Goal: Information Seeking & Learning: Find specific fact

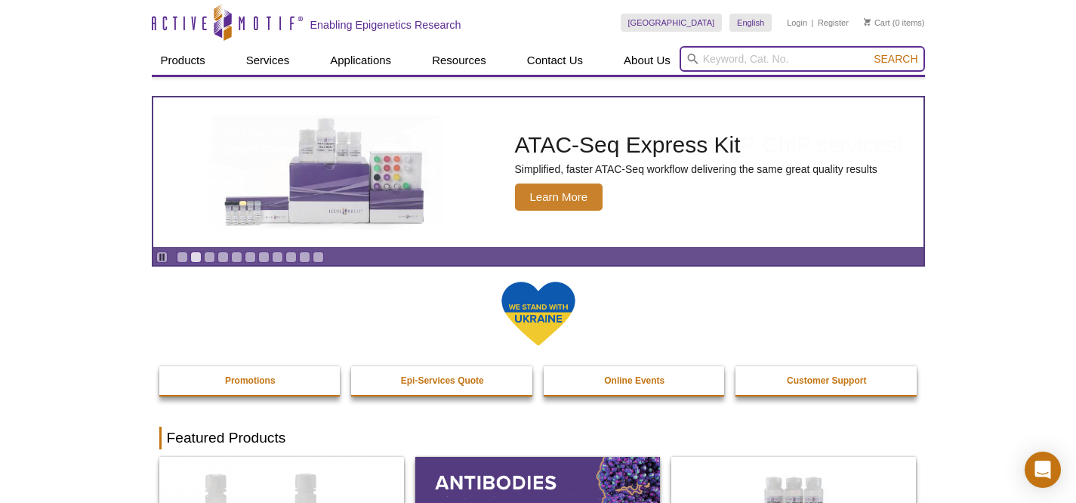
click at [779, 54] on input "search" at bounding box center [802, 59] width 245 height 26
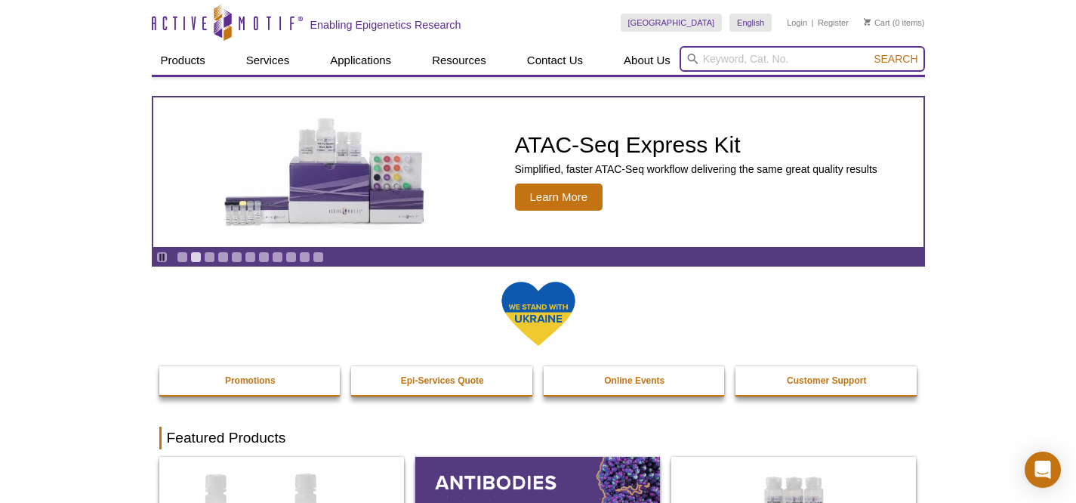
paste input "39837"
type input "39837"
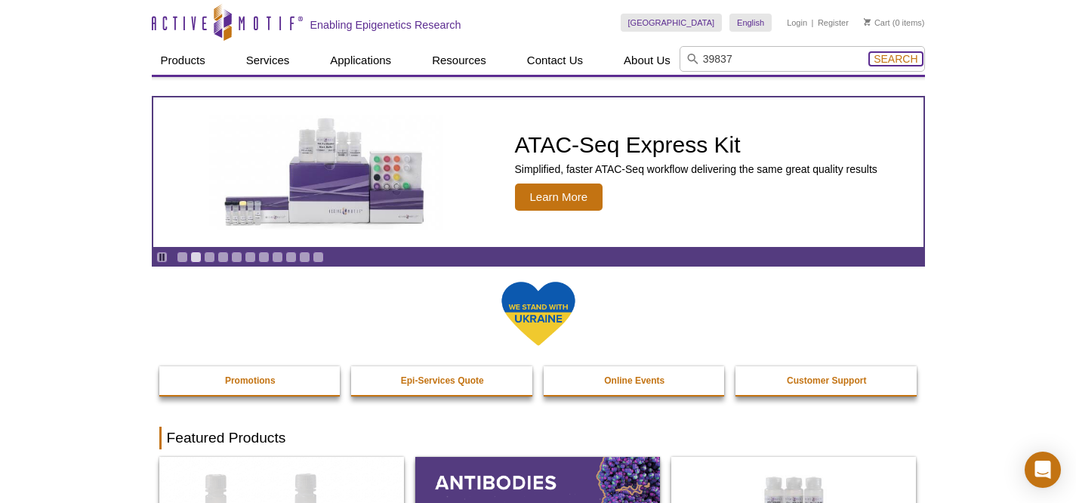
click at [900, 63] on span "Search" at bounding box center [896, 59] width 44 height 12
